Goal: Task Accomplishment & Management: Manage account settings

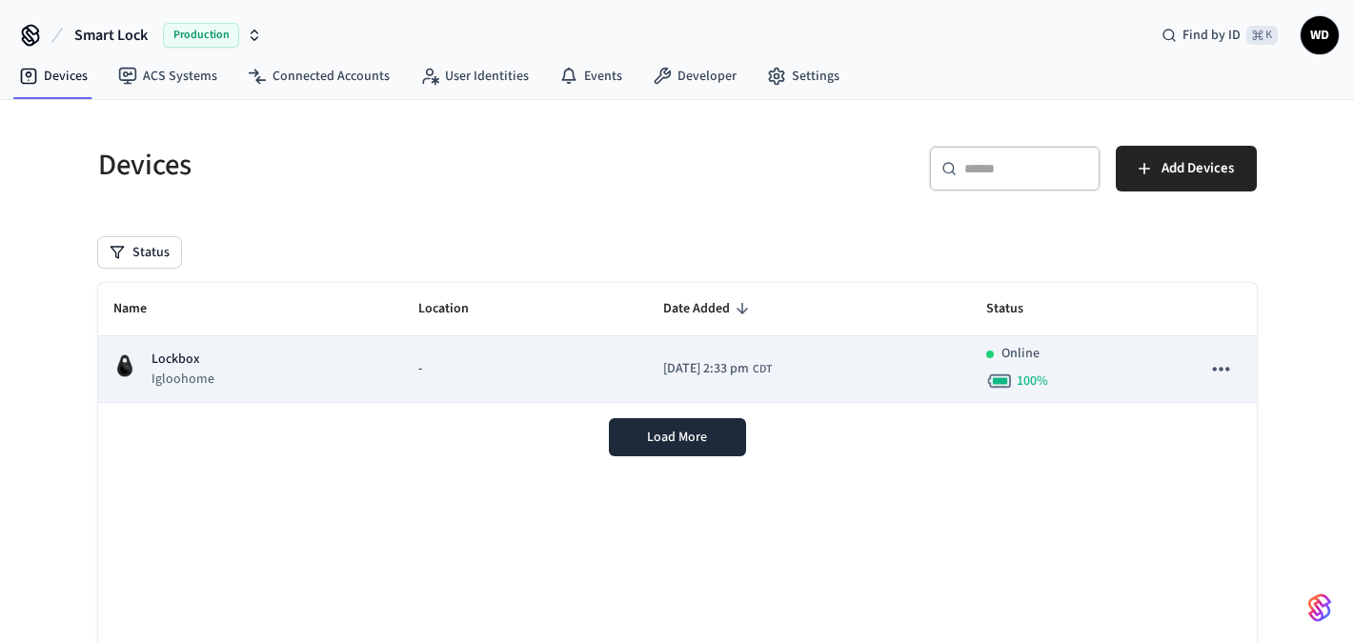
click at [192, 366] on p "Lockbox" at bounding box center [183, 360] width 63 height 20
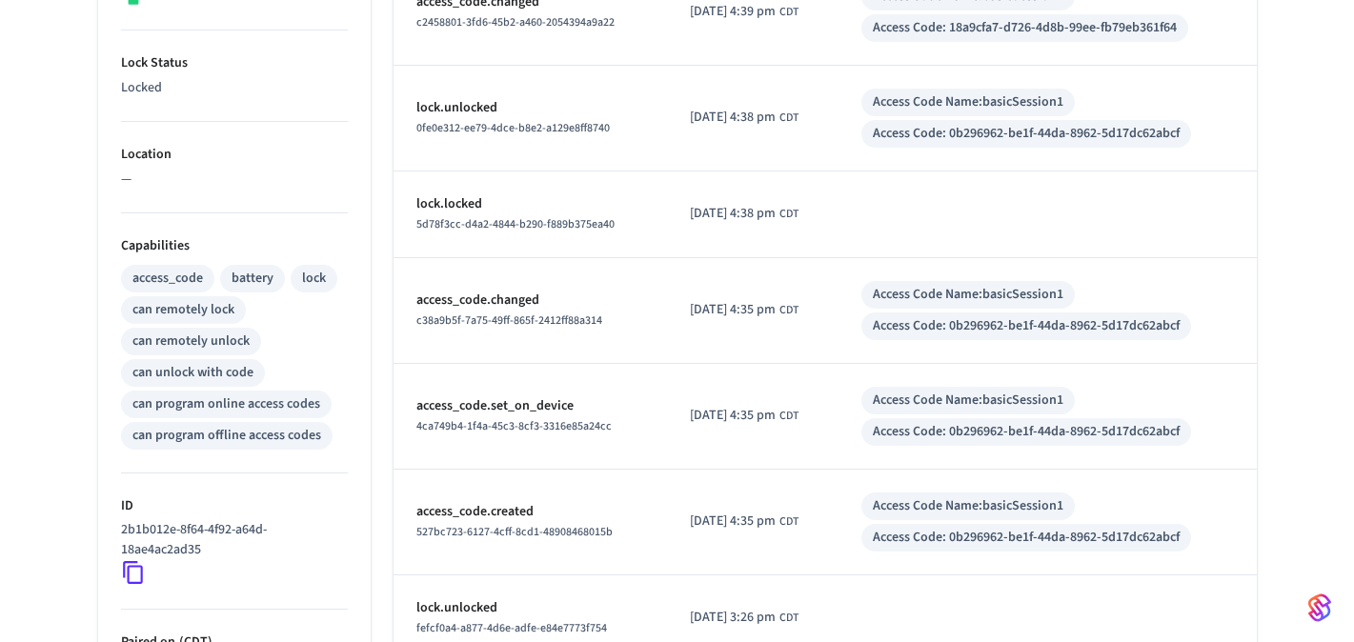
scroll to position [616, 0]
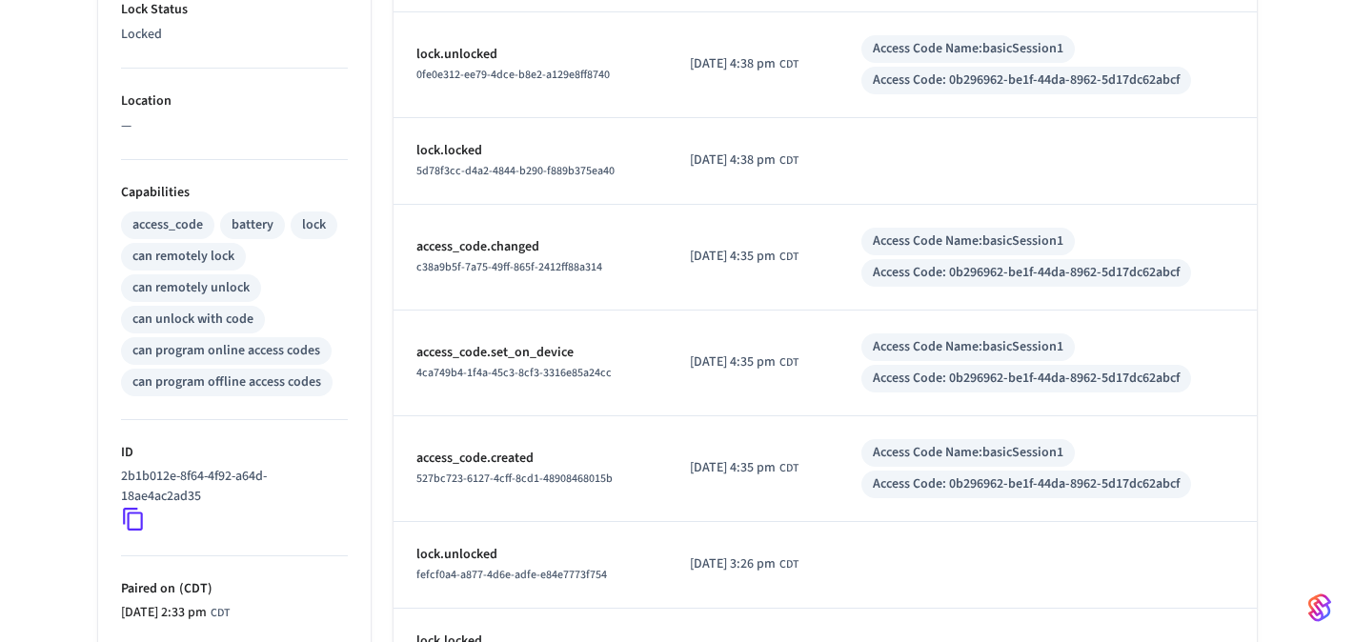
click at [277, 352] on div "can program online access codes" at bounding box center [226, 351] width 188 height 20
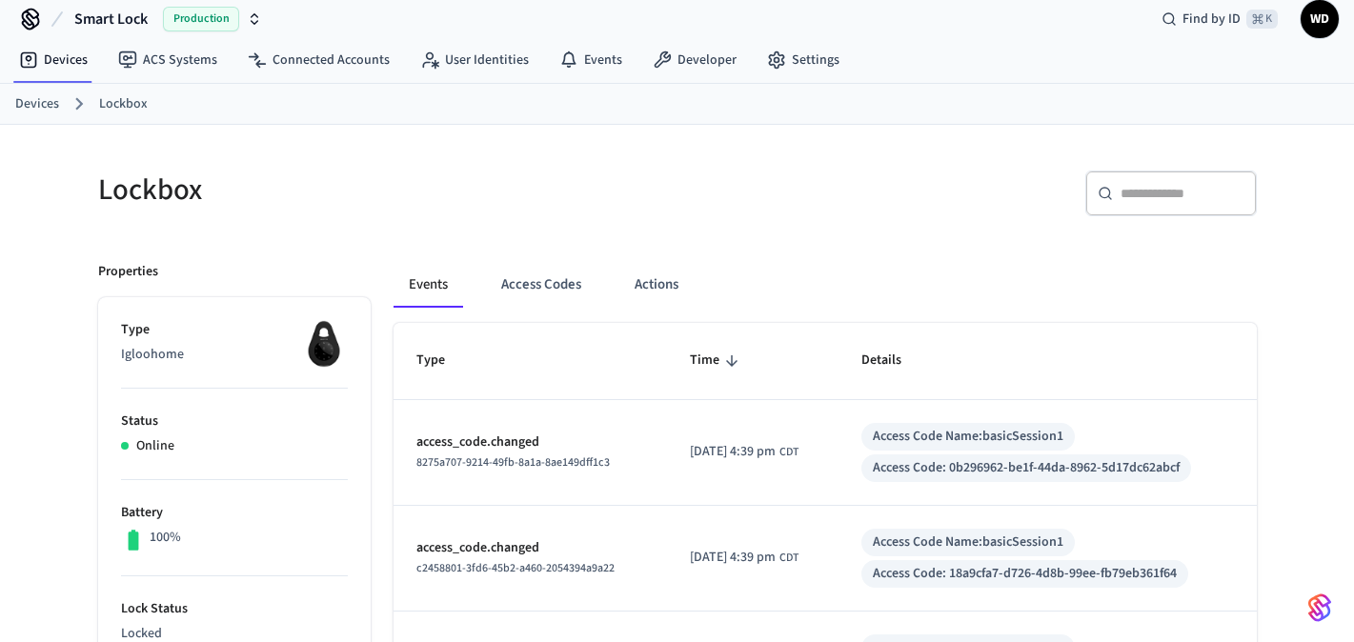
scroll to position [0, 0]
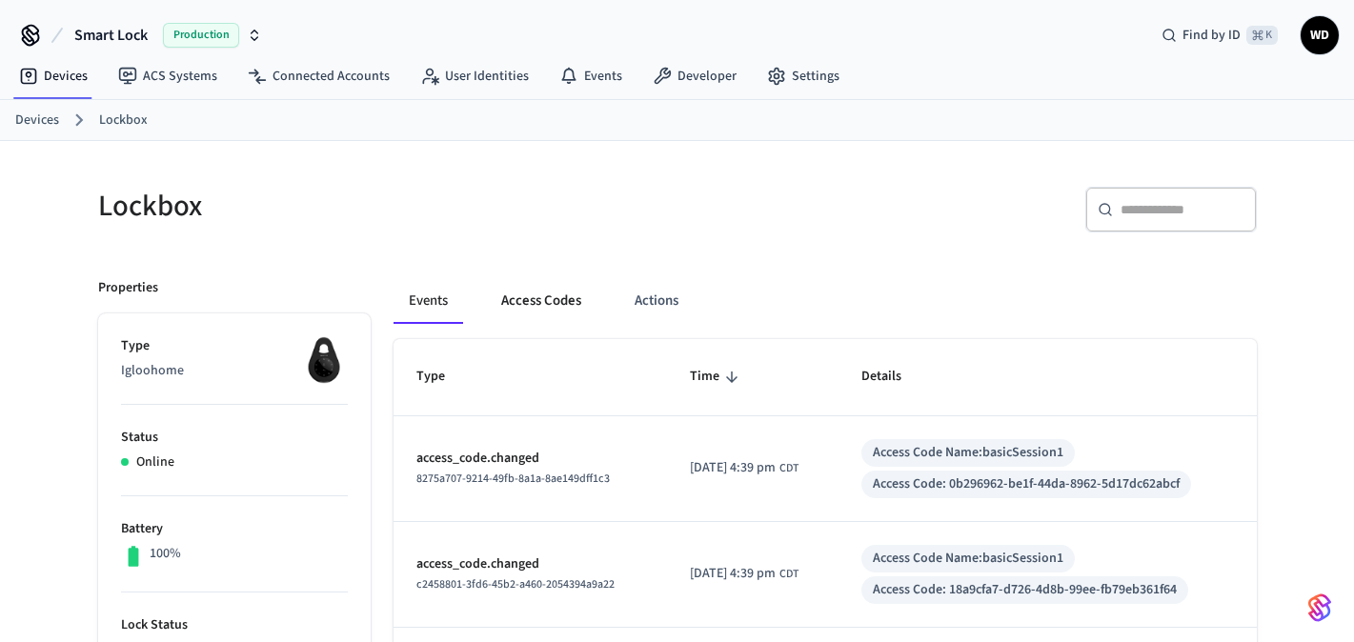
click at [537, 307] on button "Access Codes" at bounding box center [541, 301] width 111 height 46
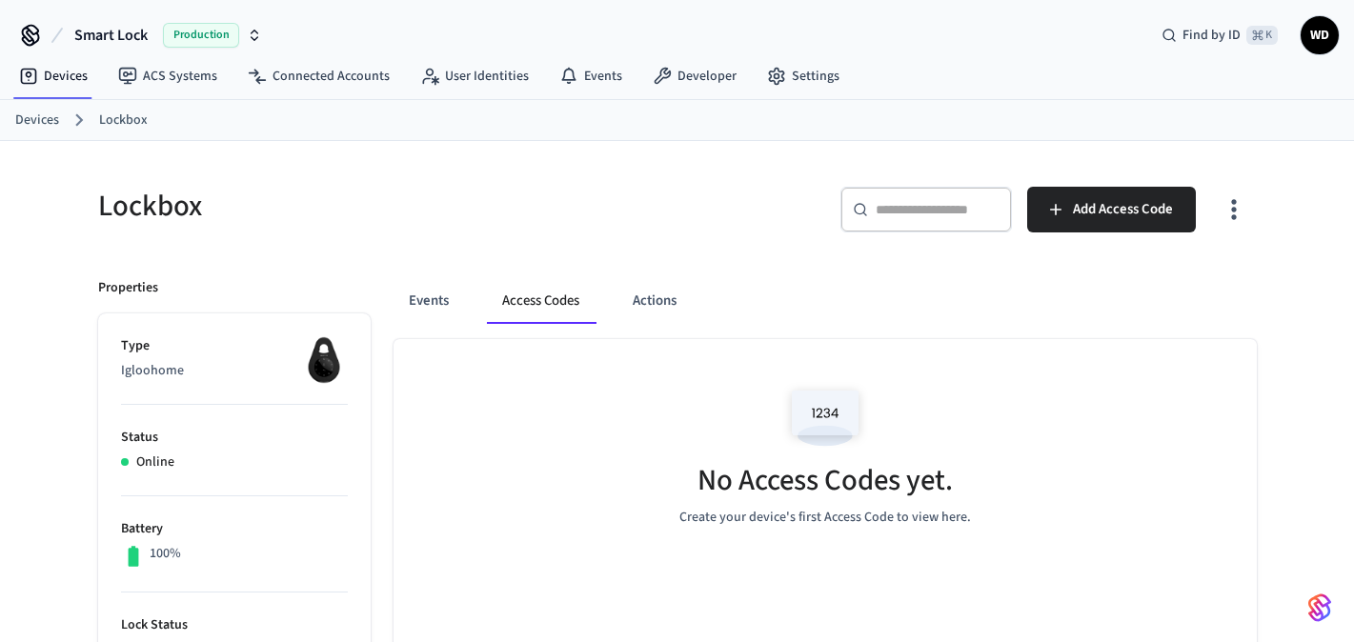
scroll to position [51, 0]
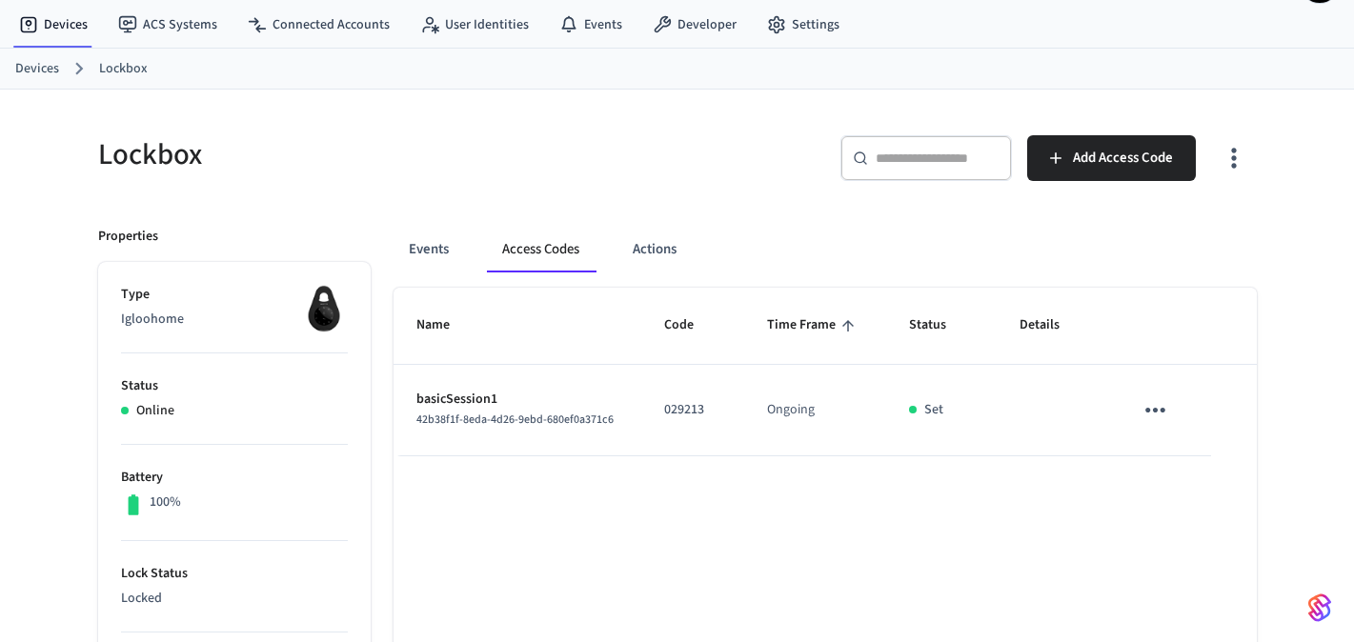
click at [1149, 414] on icon "sticky table" at bounding box center [1156, 410] width 30 height 30
click at [1178, 525] on li "Delete" at bounding box center [1200, 518] width 91 height 51
